Goal: Leave review/rating: Leave review/rating

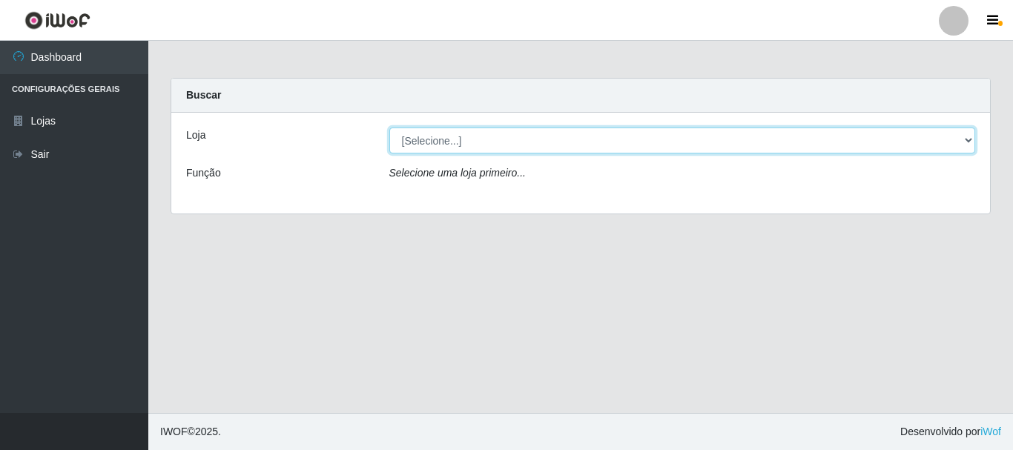
click at [964, 139] on select "[Selecione...] Nordestão - Alecrim" at bounding box center [682, 141] width 586 height 26
select select "453"
click at [389, 128] on select "[Selecione...] Nordestão - Alecrim" at bounding box center [682, 141] width 586 height 26
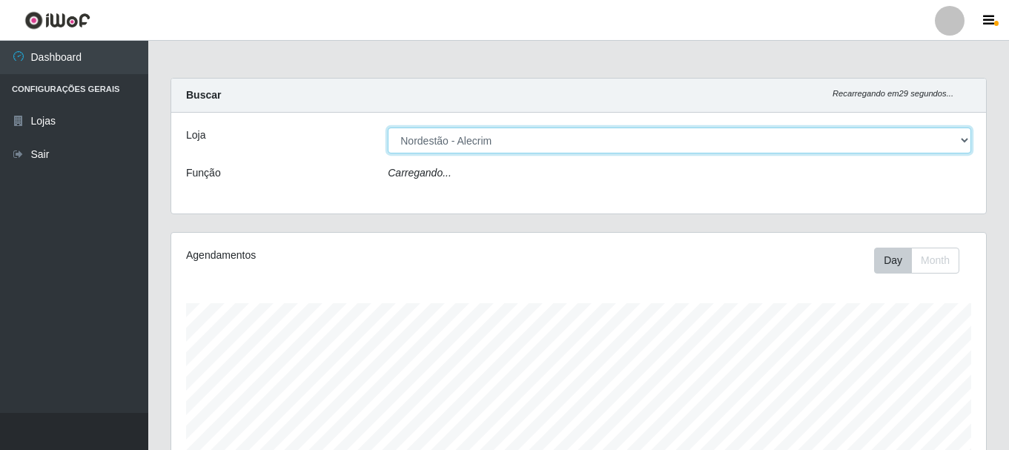
scroll to position [308, 815]
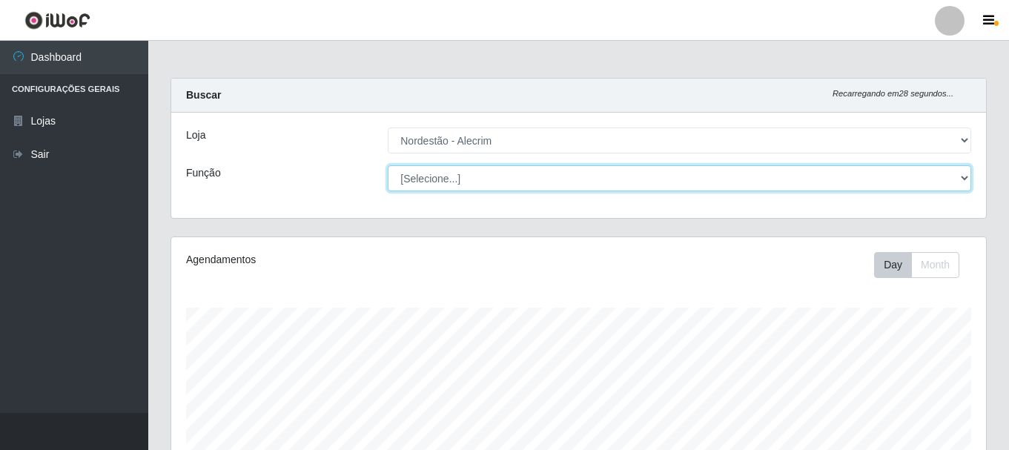
click at [959, 176] on select "[Selecione...] Balconista + Balconista de Padaria Balconista de Padaria ++ Emba…" at bounding box center [680, 178] width 584 height 26
select select "70"
click at [388, 165] on select "[Selecione...] Balconista + Balconista de Padaria Balconista de Padaria ++ Emba…" at bounding box center [680, 178] width 584 height 26
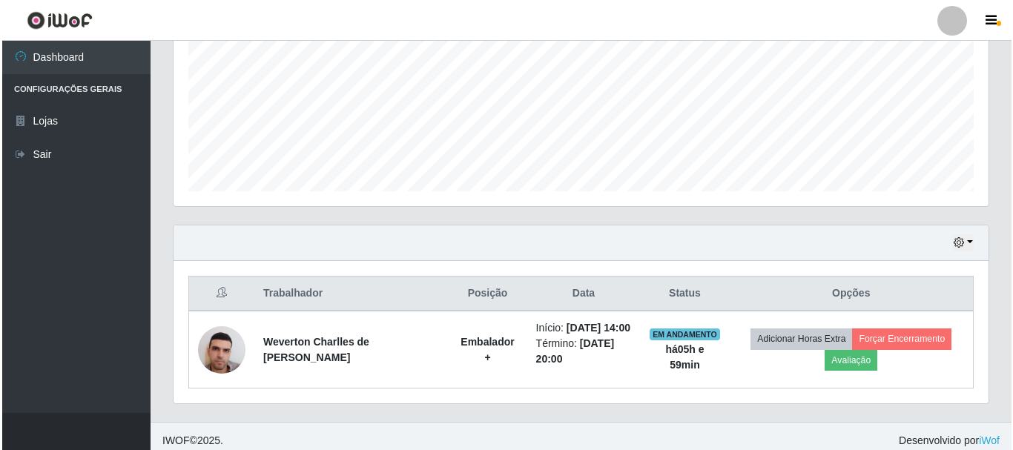
scroll to position [363, 0]
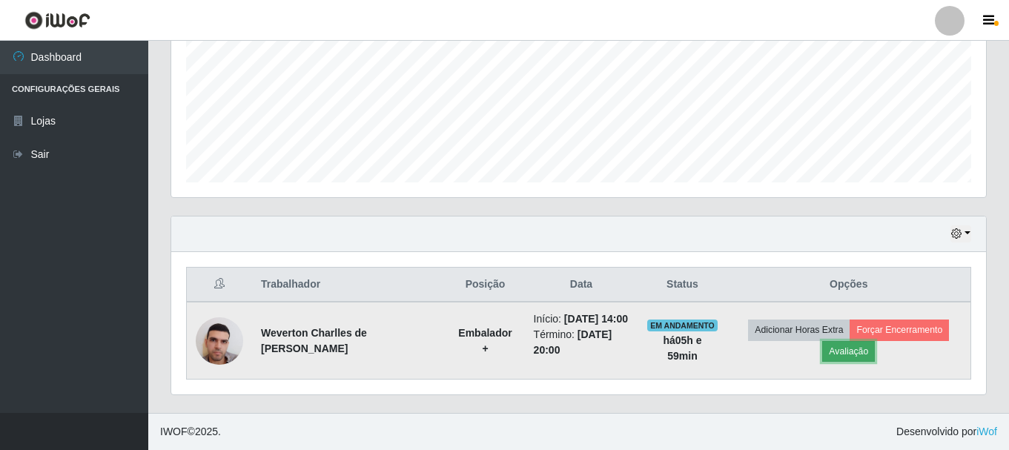
click at [852, 351] on button "Avaliação" at bounding box center [848, 351] width 53 height 21
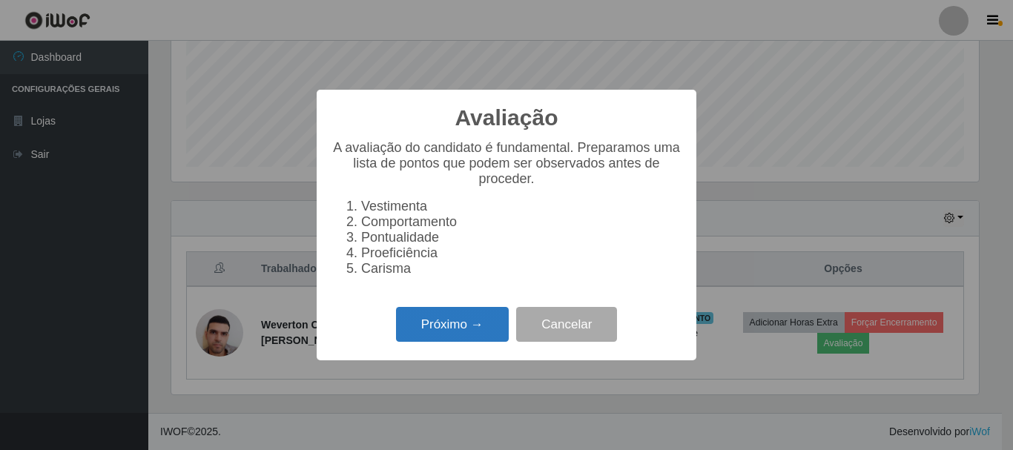
click at [464, 330] on button "Próximo →" at bounding box center [452, 324] width 113 height 35
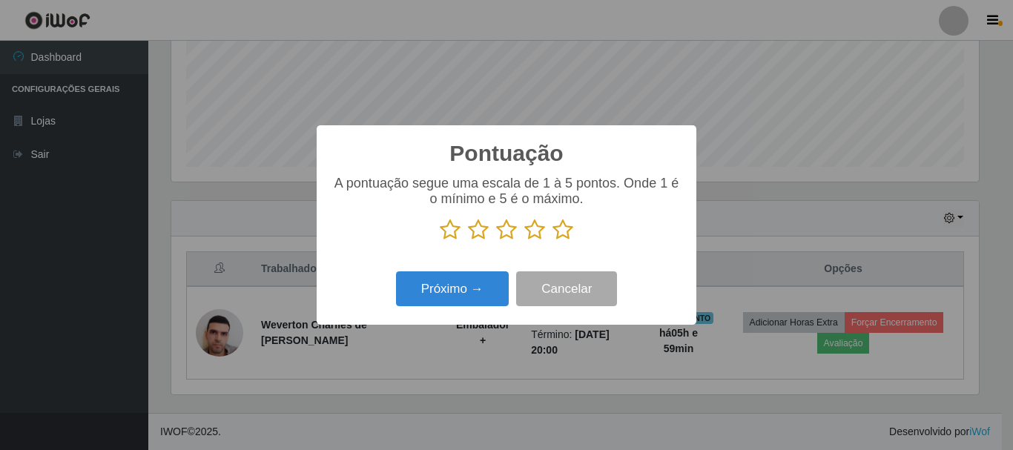
drag, startPoint x: 558, startPoint y: 222, endPoint x: 440, endPoint y: 301, distance: 142.3
click at [555, 227] on icon at bounding box center [562, 230] width 21 height 22
click at [552, 241] on input "radio" at bounding box center [552, 241] width 0 height 0
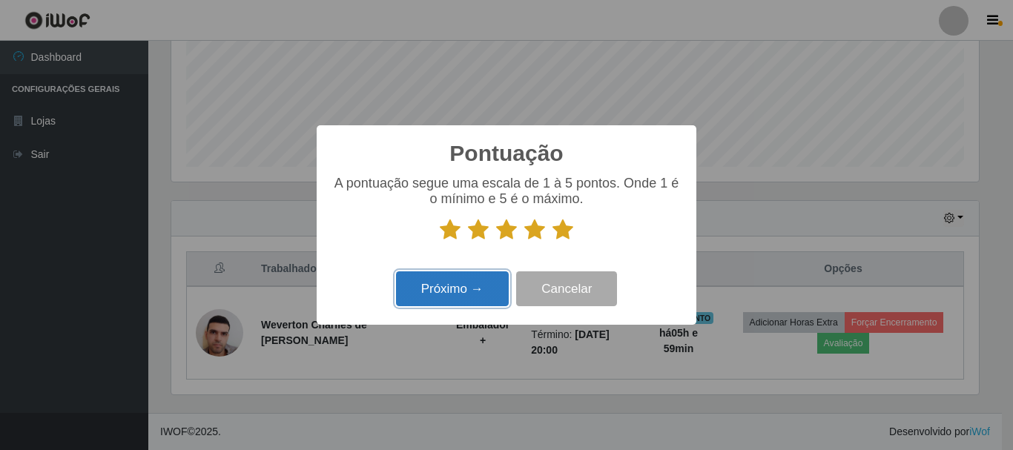
click at [446, 287] on button "Próximo →" at bounding box center [452, 288] width 113 height 35
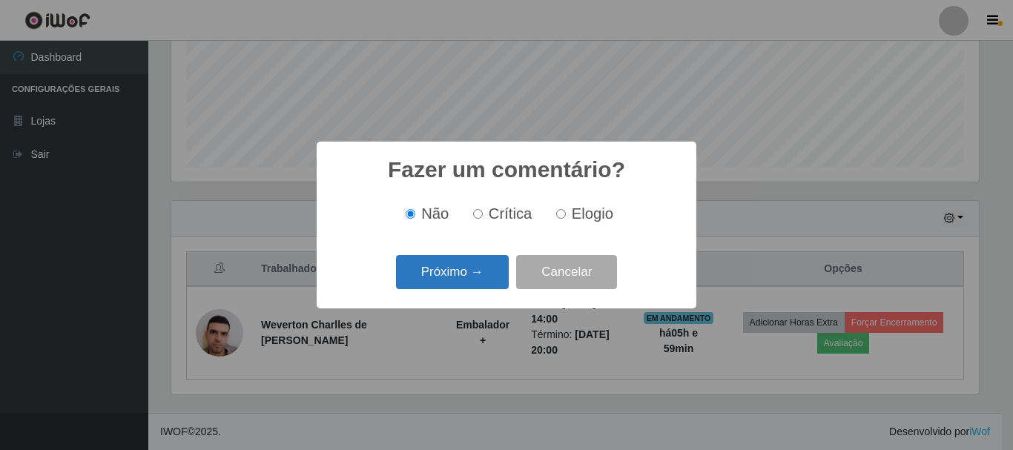
click at [463, 290] on button "Próximo →" at bounding box center [452, 272] width 113 height 35
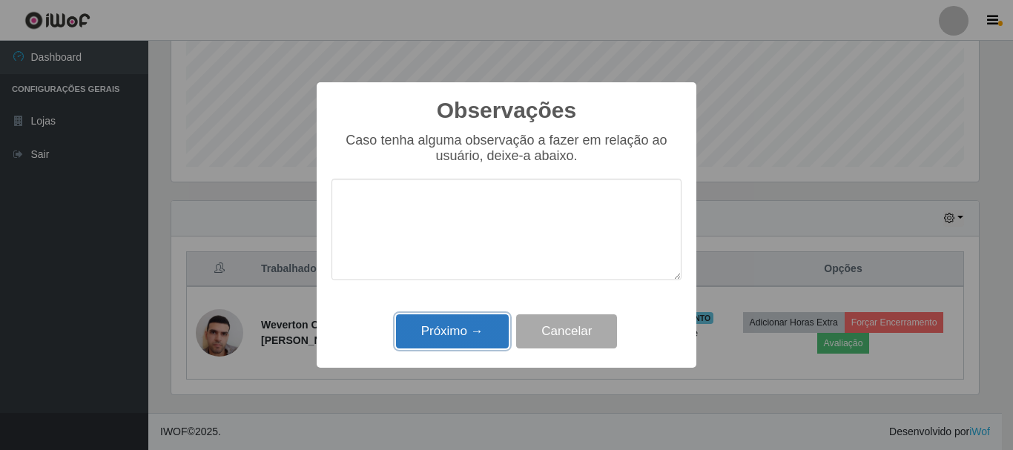
click at [477, 329] on button "Próximo →" at bounding box center [452, 331] width 113 height 35
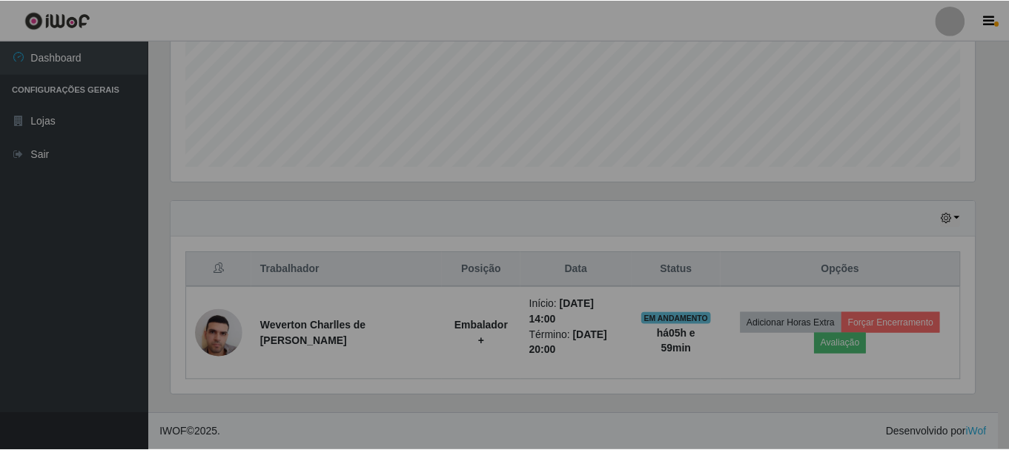
scroll to position [308, 815]
